Goal: Use online tool/utility

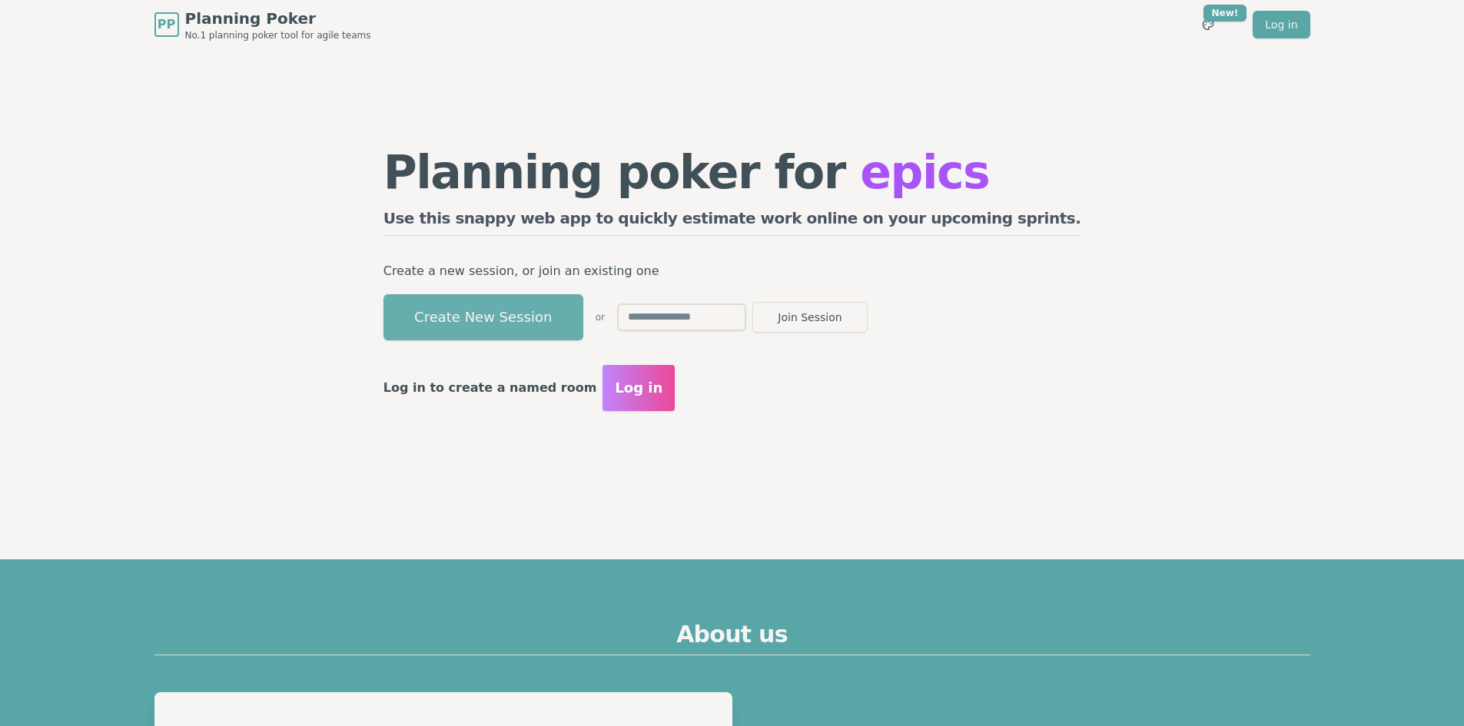
click at [559, 321] on button "Create New Session" at bounding box center [483, 317] width 200 height 46
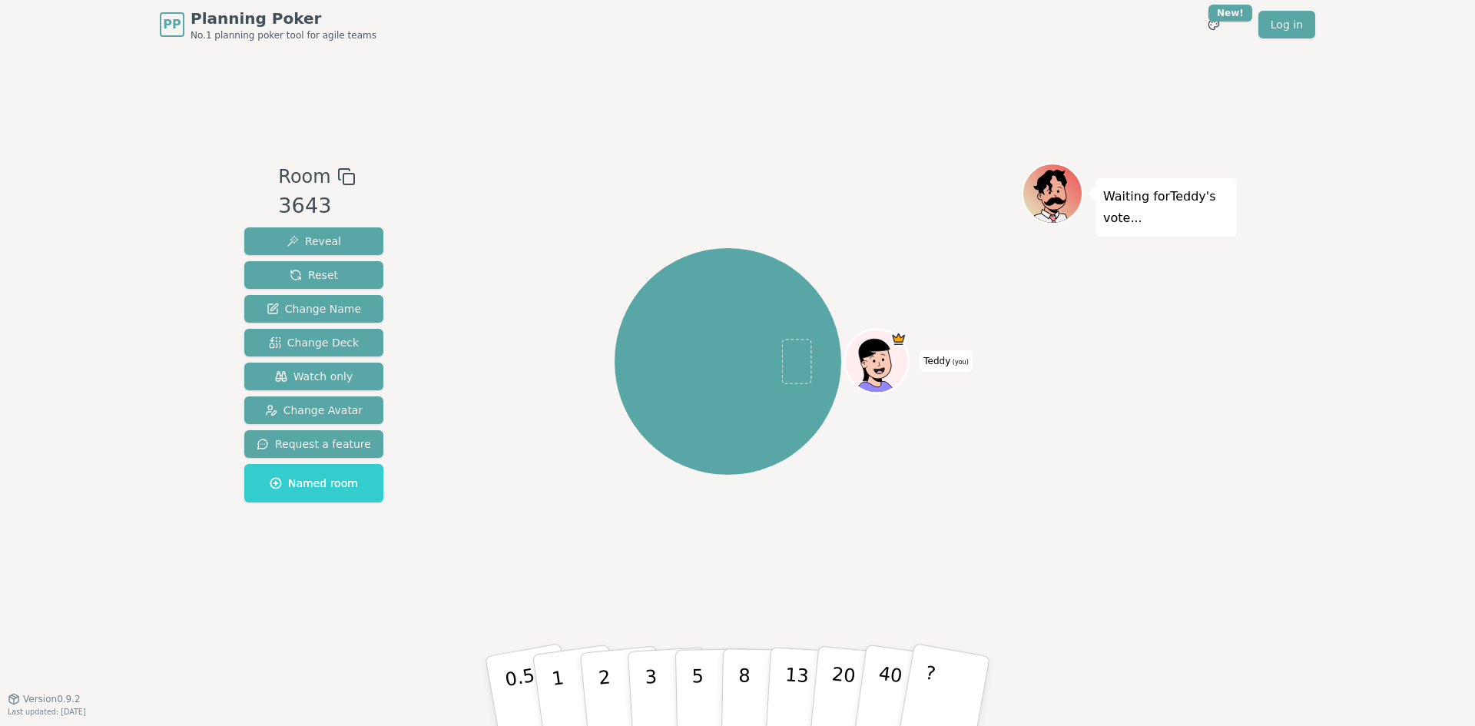
click at [338, 178] on icon at bounding box center [346, 176] width 18 height 18
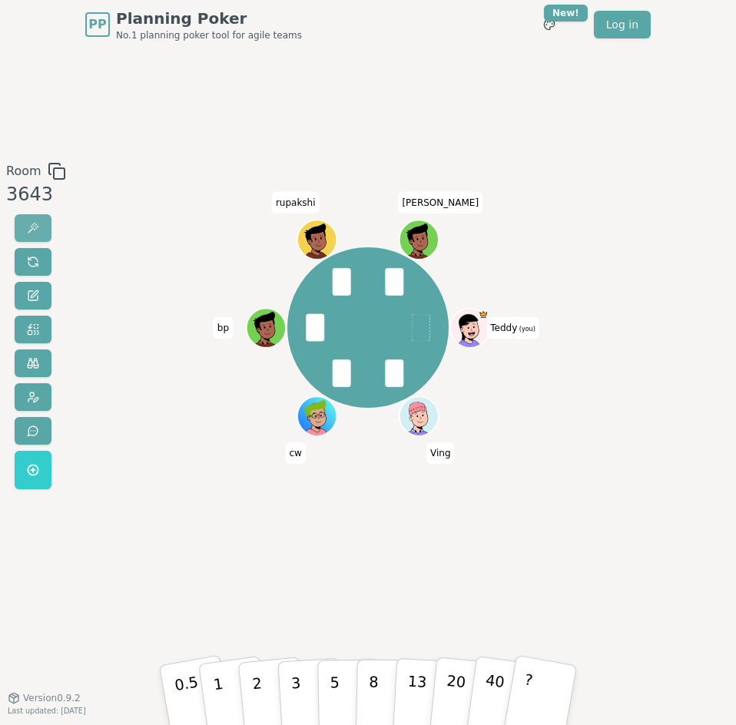
click at [41, 229] on button at bounding box center [33, 228] width 37 height 28
click at [23, 260] on button at bounding box center [33, 262] width 37 height 28
click at [33, 228] on span at bounding box center [33, 228] width 12 height 12
click at [35, 253] on button at bounding box center [33, 262] width 37 height 28
click at [40, 231] on button at bounding box center [33, 228] width 37 height 28
